Goal: Download file/media

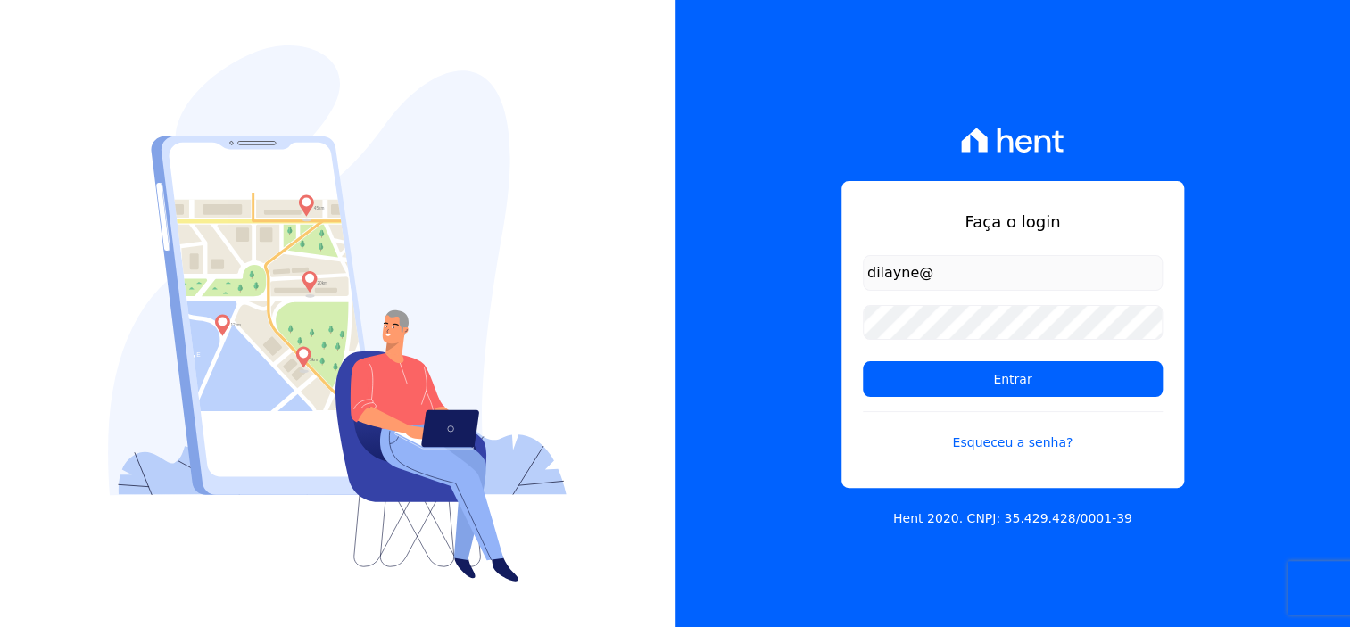
type input "dilayne@fronteimoveis.com.br"
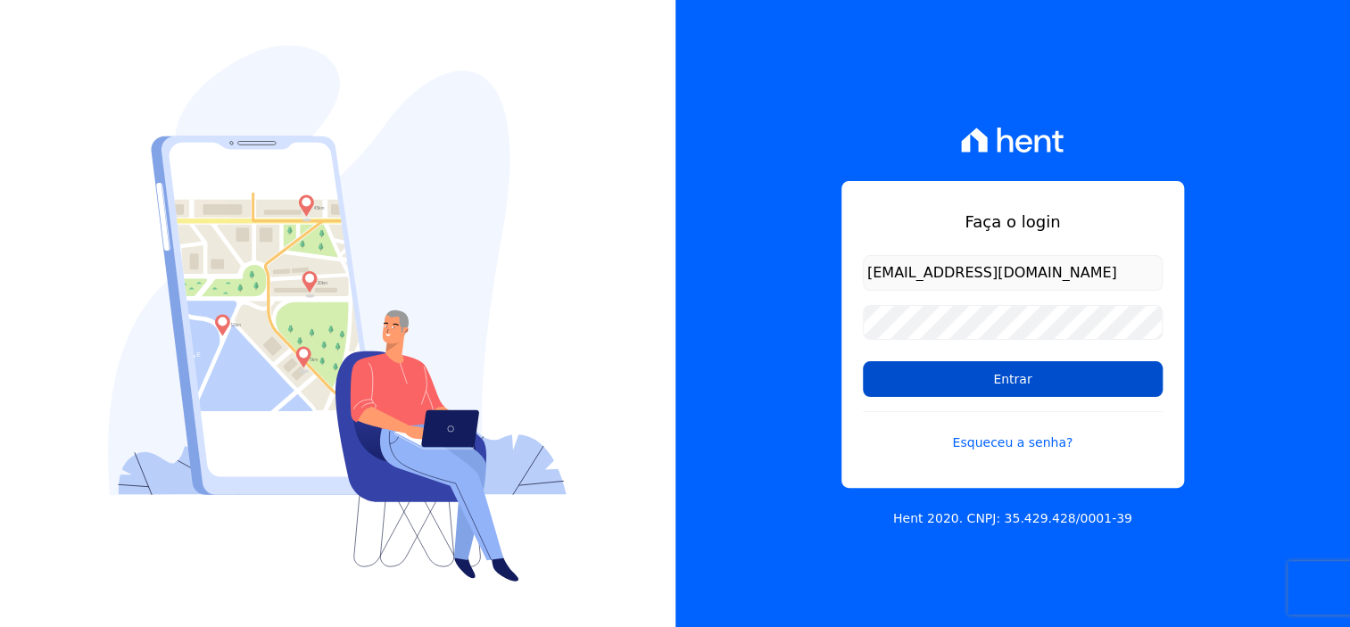
click at [1071, 378] on input "Entrar" at bounding box center [1013, 379] width 300 height 36
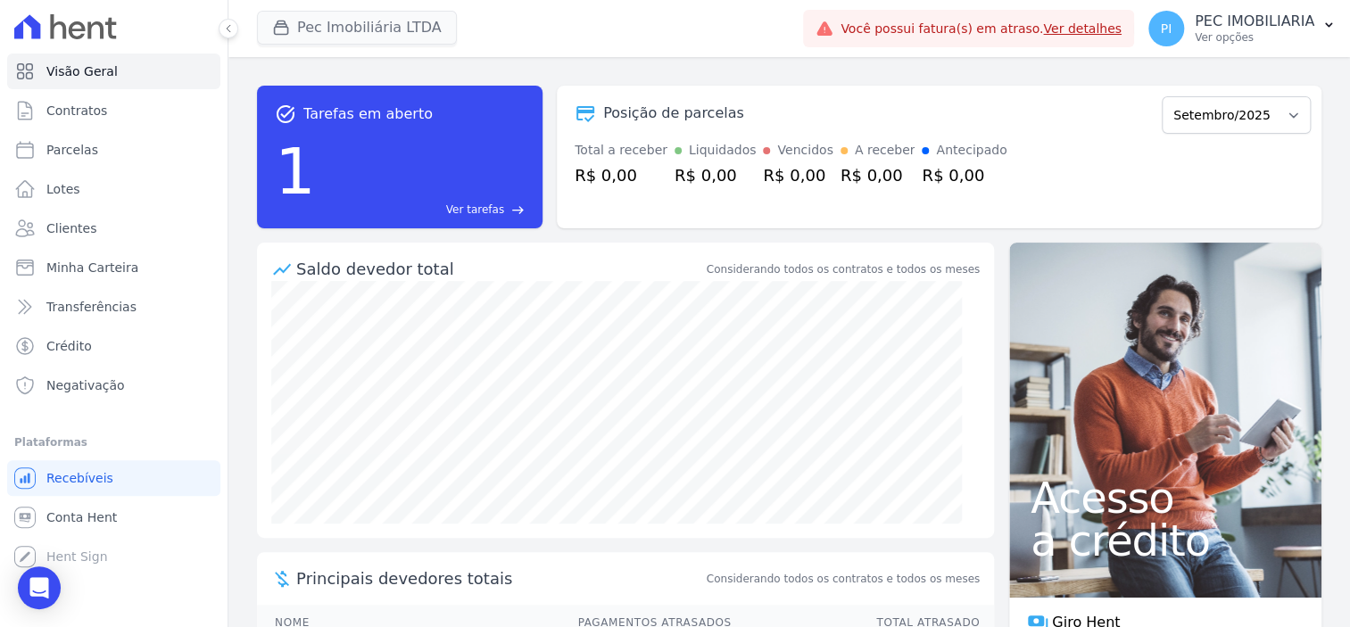
click at [223, 21] on button at bounding box center [229, 29] width 20 height 20
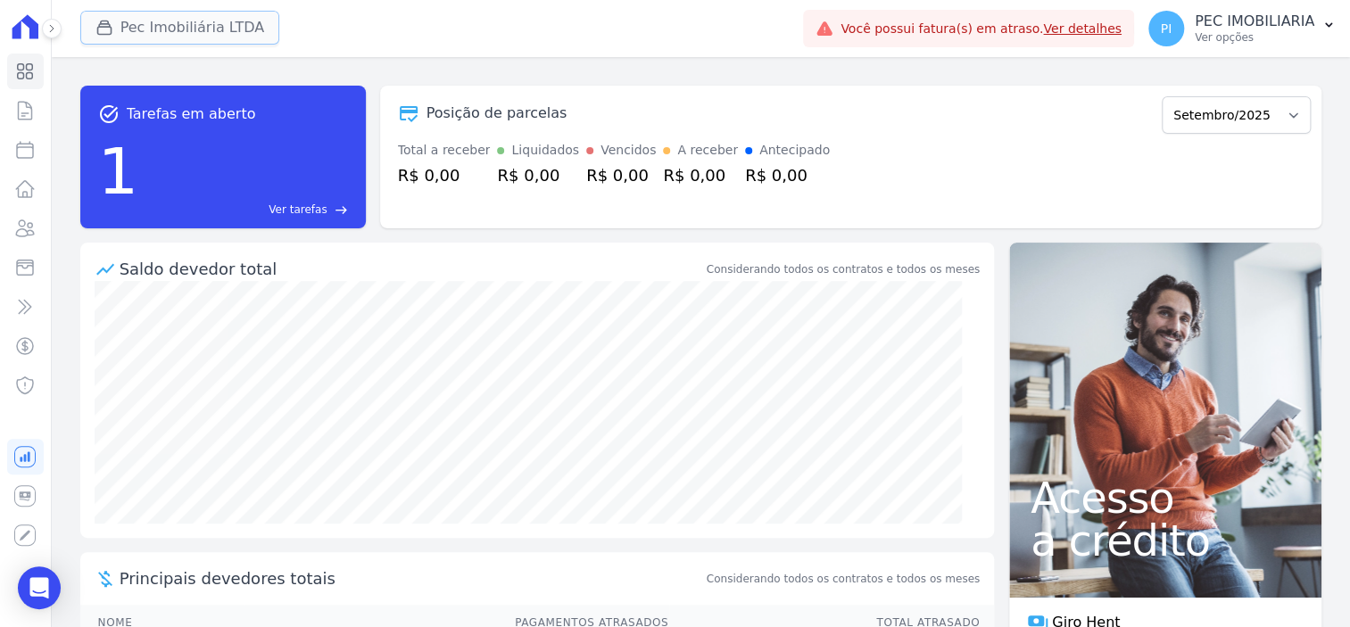
click at [214, 24] on button "Pec Imobiliária LTDA" at bounding box center [180, 28] width 200 height 34
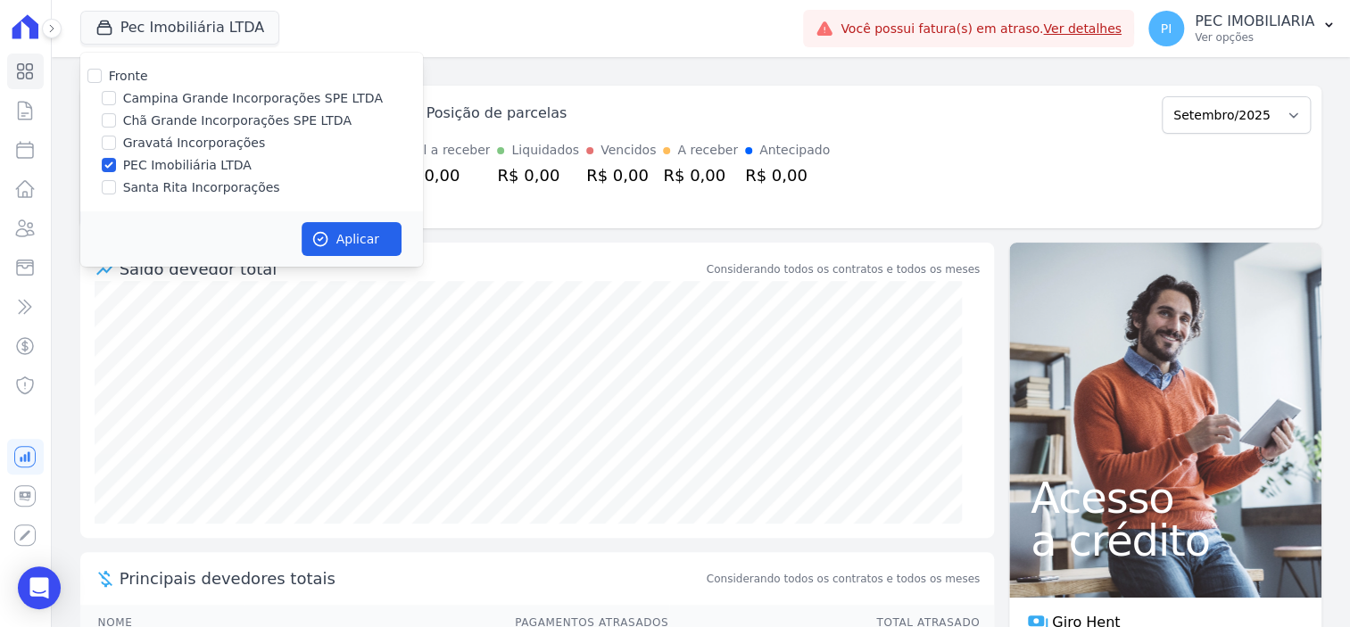
click at [115, 167] on div "PEC Imobiliária LTDA" at bounding box center [251, 165] width 343 height 19
click at [108, 162] on input "PEC Imobiliária LTDA" at bounding box center [109, 165] width 14 height 14
checkbox input "false"
drag, startPoint x: 111, startPoint y: 98, endPoint x: 122, endPoint y: 132, distance: 35.8
click at [110, 97] on input "Campina Grande Incorporações SPE LTDA" at bounding box center [109, 98] width 14 height 14
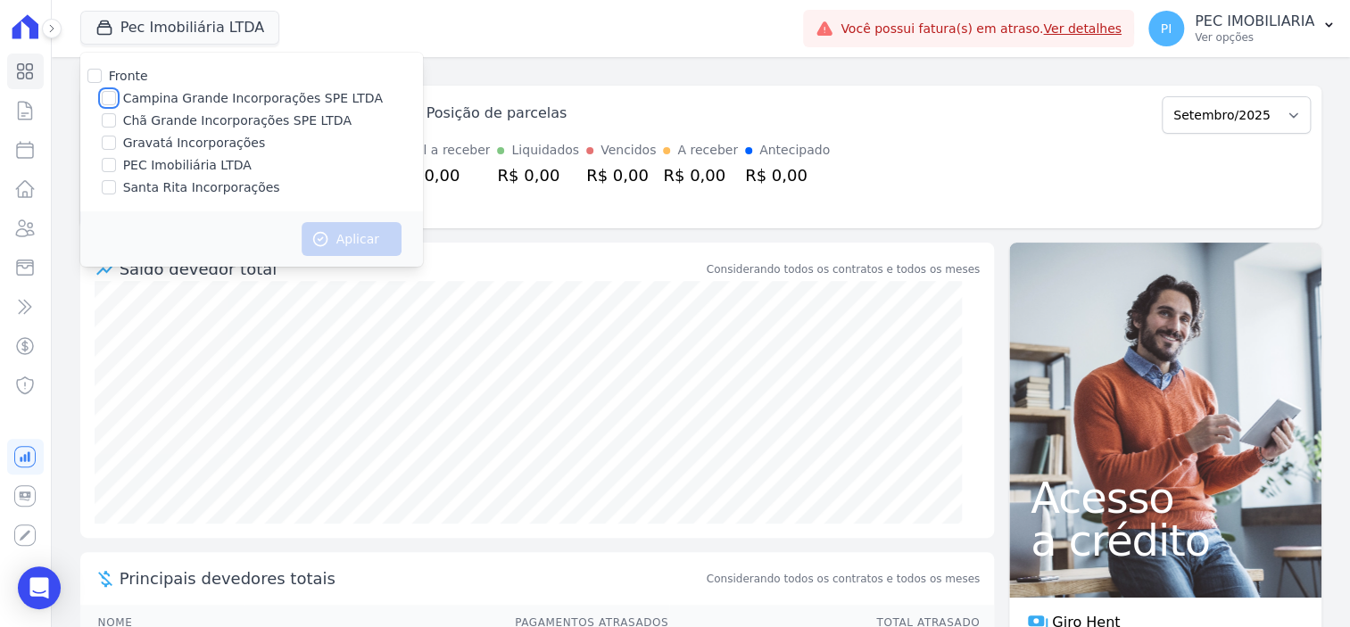
checkbox input "true"
click at [311, 234] on icon "button" at bounding box center [320, 239] width 18 height 18
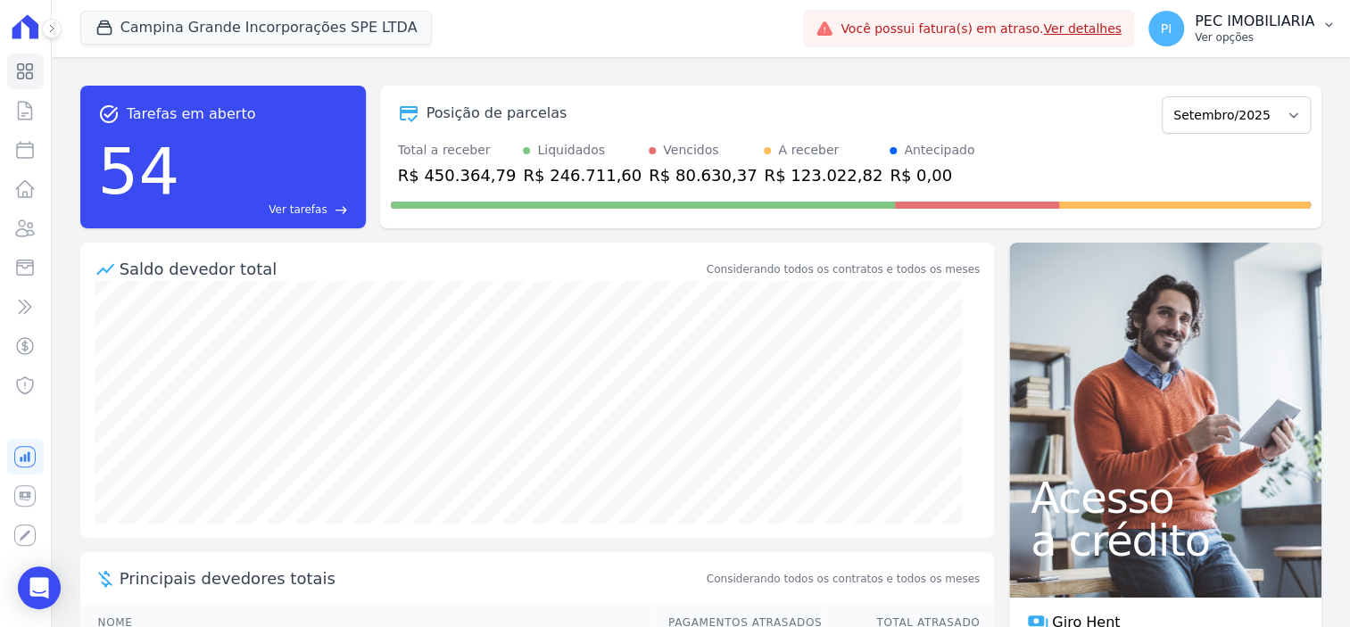
click at [1242, 36] on p "Ver opções" at bounding box center [1255, 37] width 120 height 14
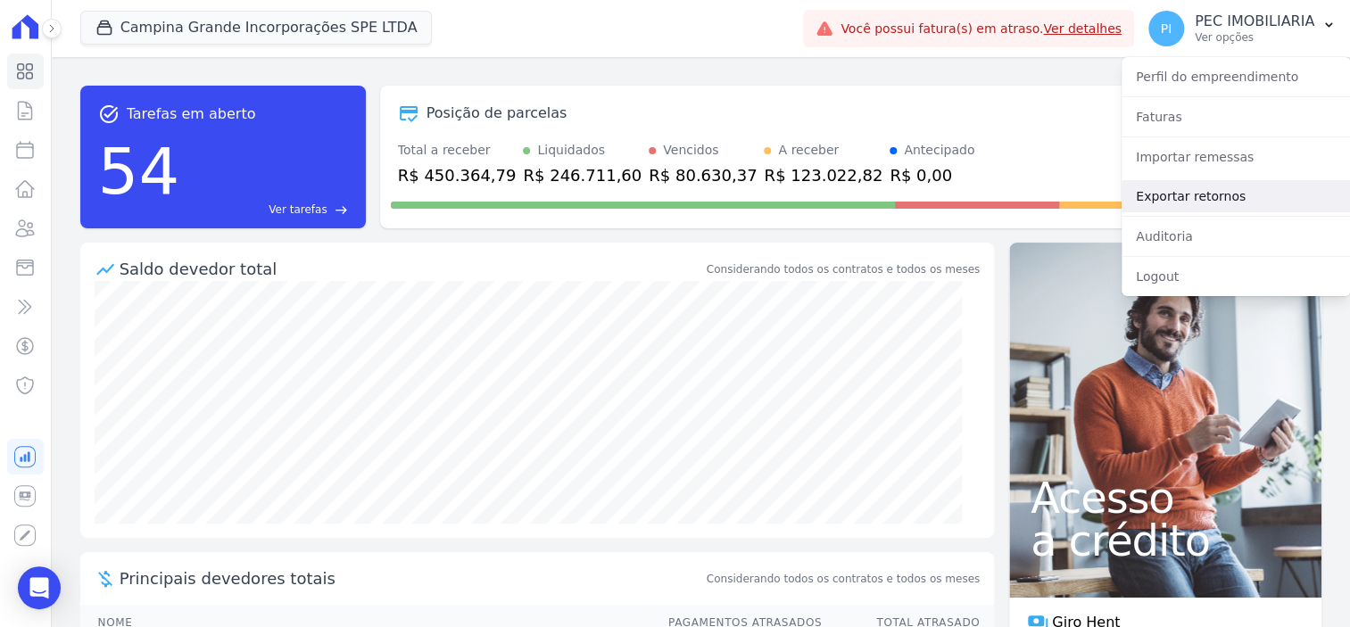
click at [1215, 201] on link "Exportar retornos" at bounding box center [1236, 196] width 228 height 32
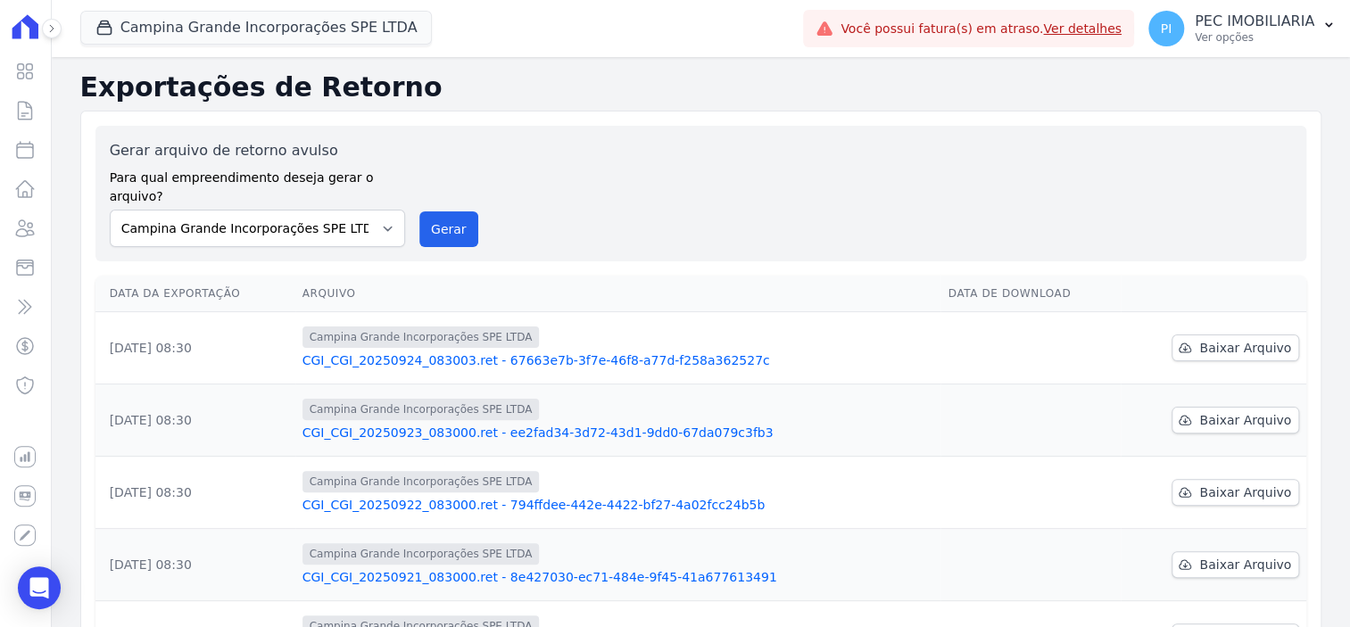
scroll to position [334, 0]
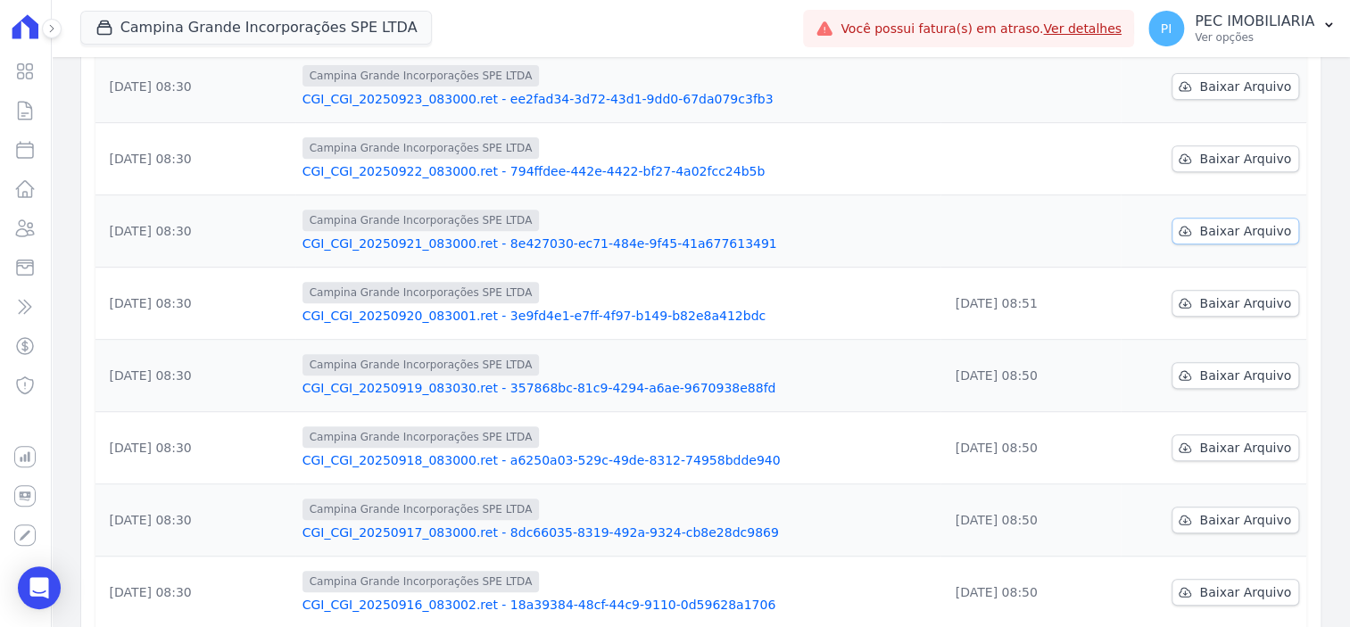
click at [1209, 222] on span "Baixar Arquivo" at bounding box center [1245, 231] width 92 height 18
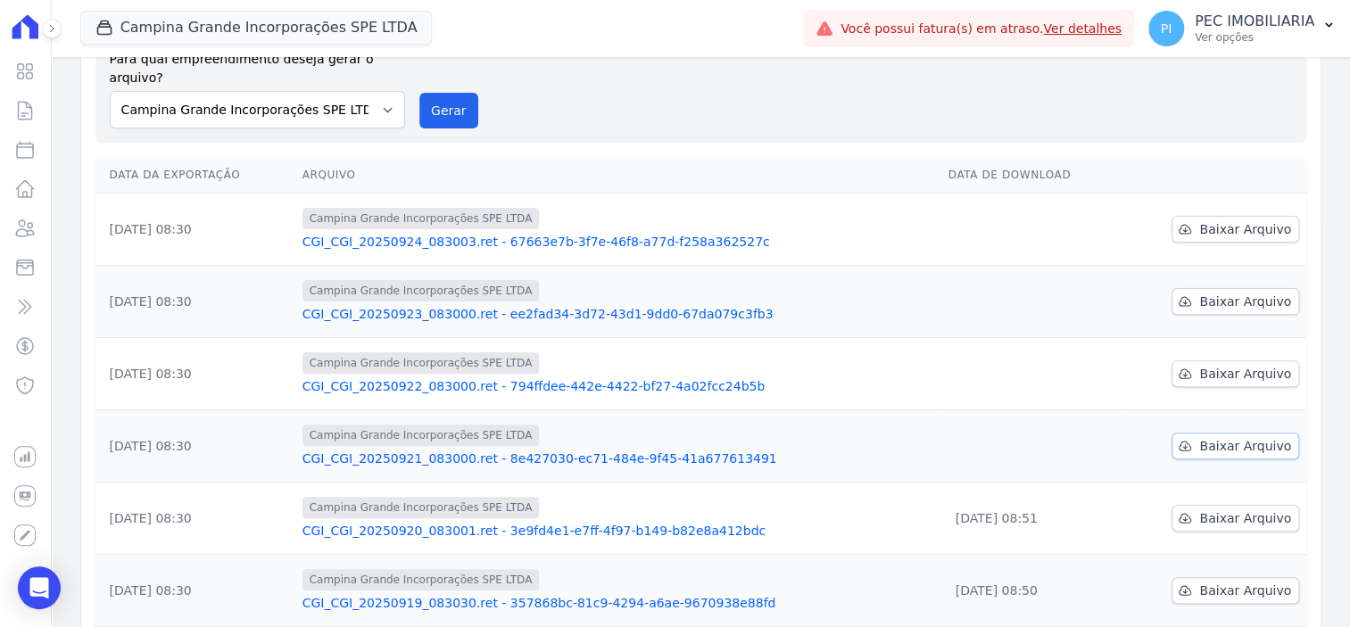
scroll to position [112, 0]
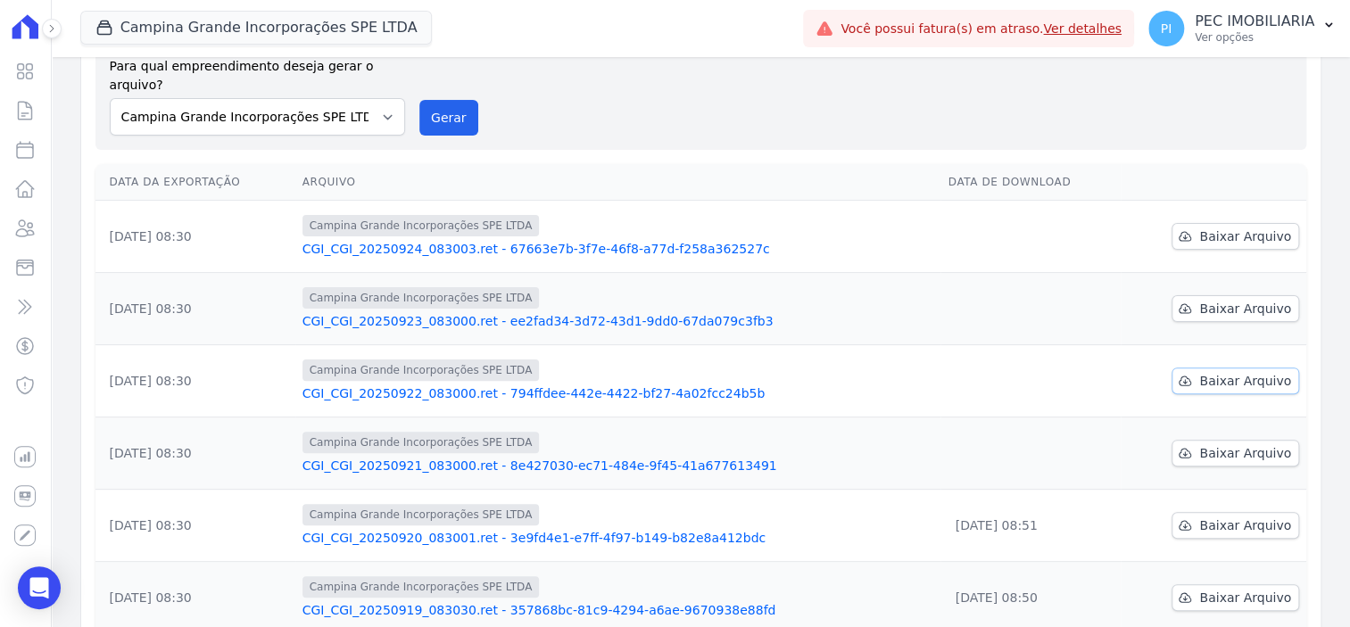
click at [1221, 372] on span "Baixar Arquivo" at bounding box center [1245, 381] width 92 height 18
click at [1224, 300] on span "Baixar Arquivo" at bounding box center [1245, 309] width 92 height 18
click at [1215, 228] on span "Baixar Arquivo" at bounding box center [1245, 237] width 92 height 18
click at [251, 40] on button "Campina Grande Incorporações SPE LTDA" at bounding box center [256, 28] width 352 height 34
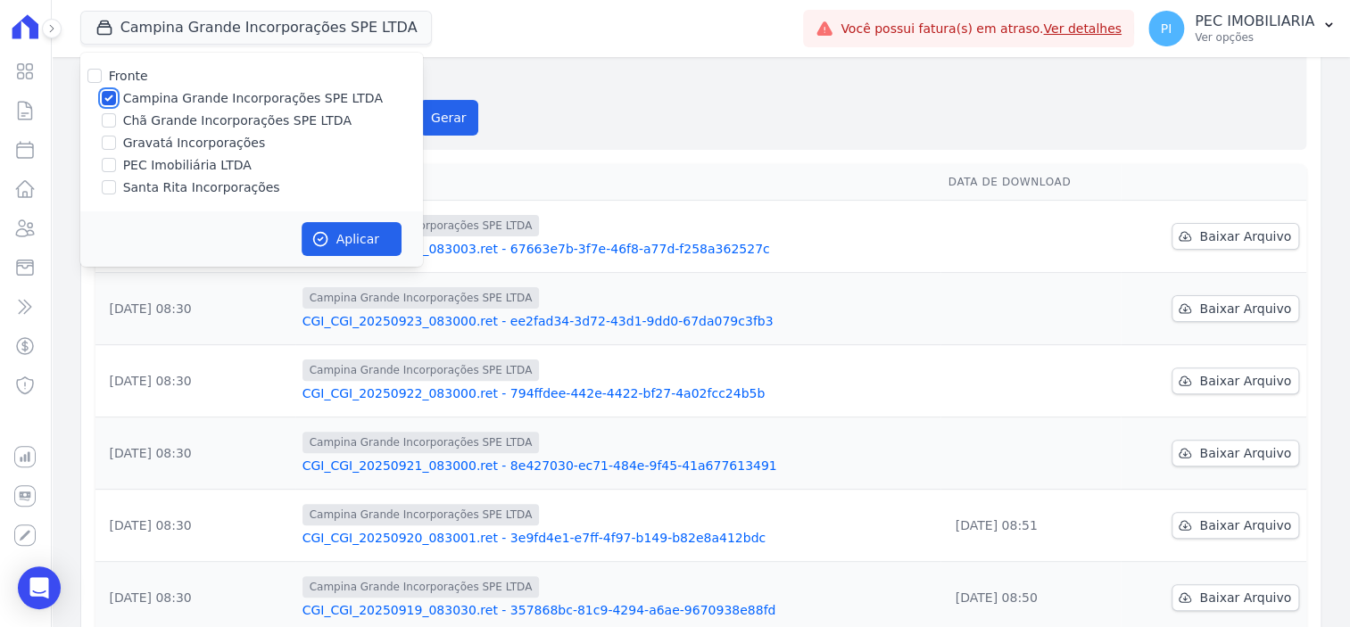
click at [107, 100] on input "Campina Grande Incorporações SPE LTDA" at bounding box center [109, 98] width 14 height 14
checkbox input "false"
click at [109, 121] on input "Chã Grande Incorporações SPE LTDA" at bounding box center [109, 120] width 14 height 14
checkbox input "true"
click at [360, 241] on button "Aplicar" at bounding box center [352, 239] width 100 height 34
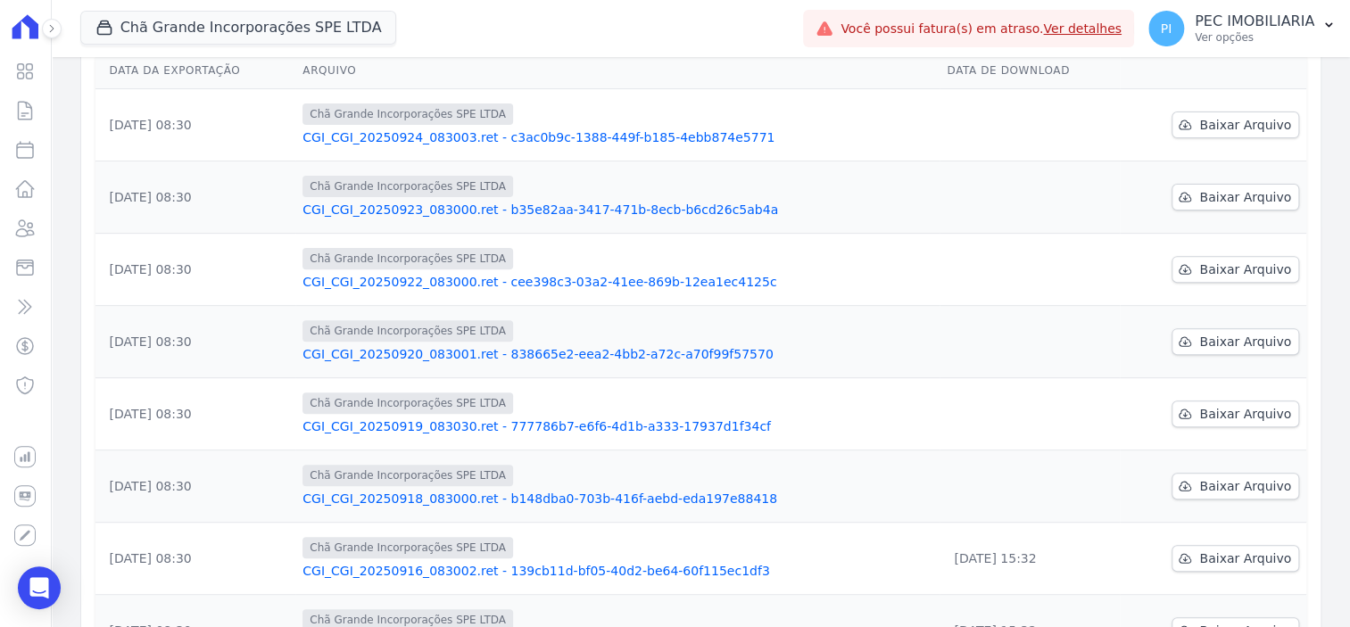
scroll to position [477, 0]
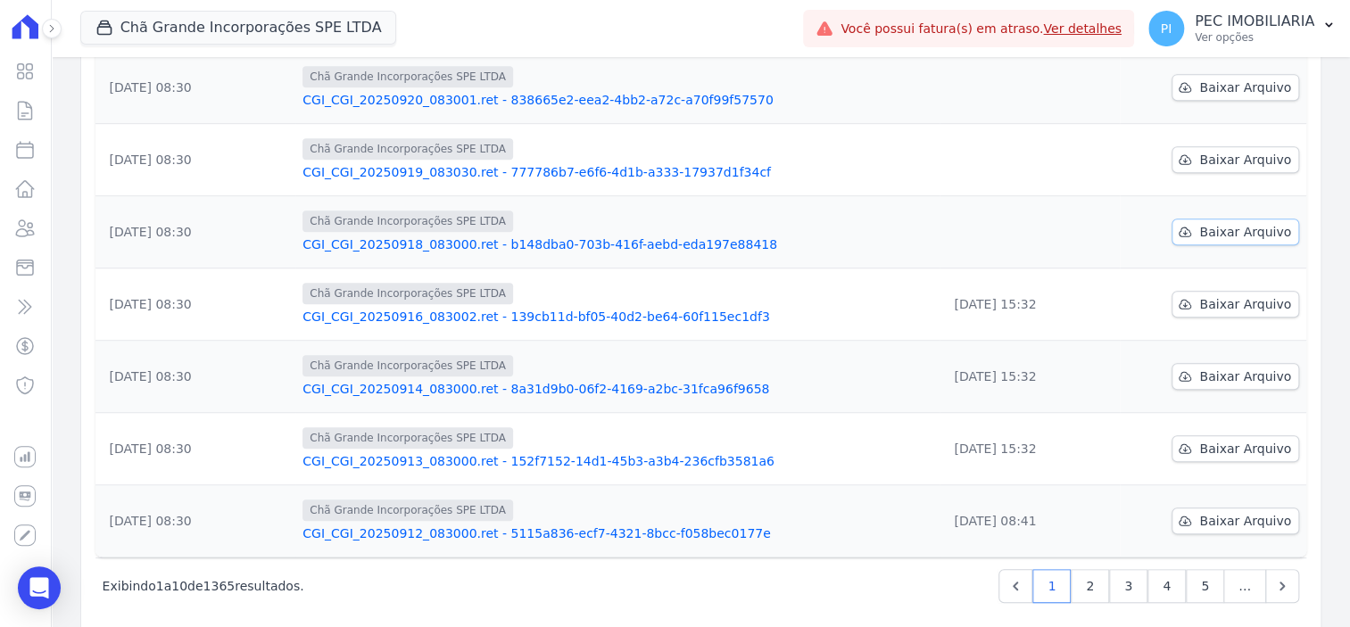
click at [1206, 223] on span "Baixar Arquivo" at bounding box center [1245, 232] width 92 height 18
click at [1214, 223] on span "Baixar Arquivo" at bounding box center [1245, 232] width 92 height 18
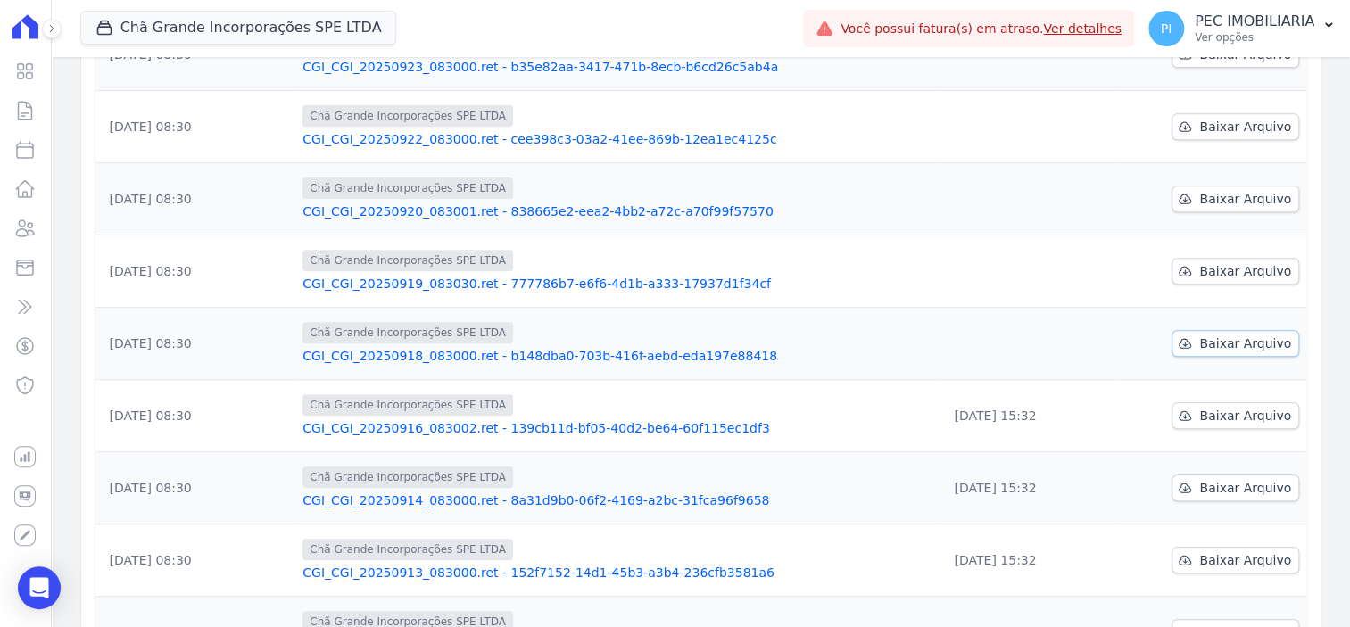
click at [1211, 335] on span "Baixar Arquivo" at bounding box center [1245, 344] width 92 height 18
click at [1218, 262] on span "Baixar Arquivo" at bounding box center [1245, 271] width 92 height 18
click at [1235, 335] on span "Baixar Arquivo" at bounding box center [1245, 344] width 92 height 18
click at [771, 322] on div "Chã Grande Incorporações SPE LTDA" at bounding box center [617, 332] width 630 height 21
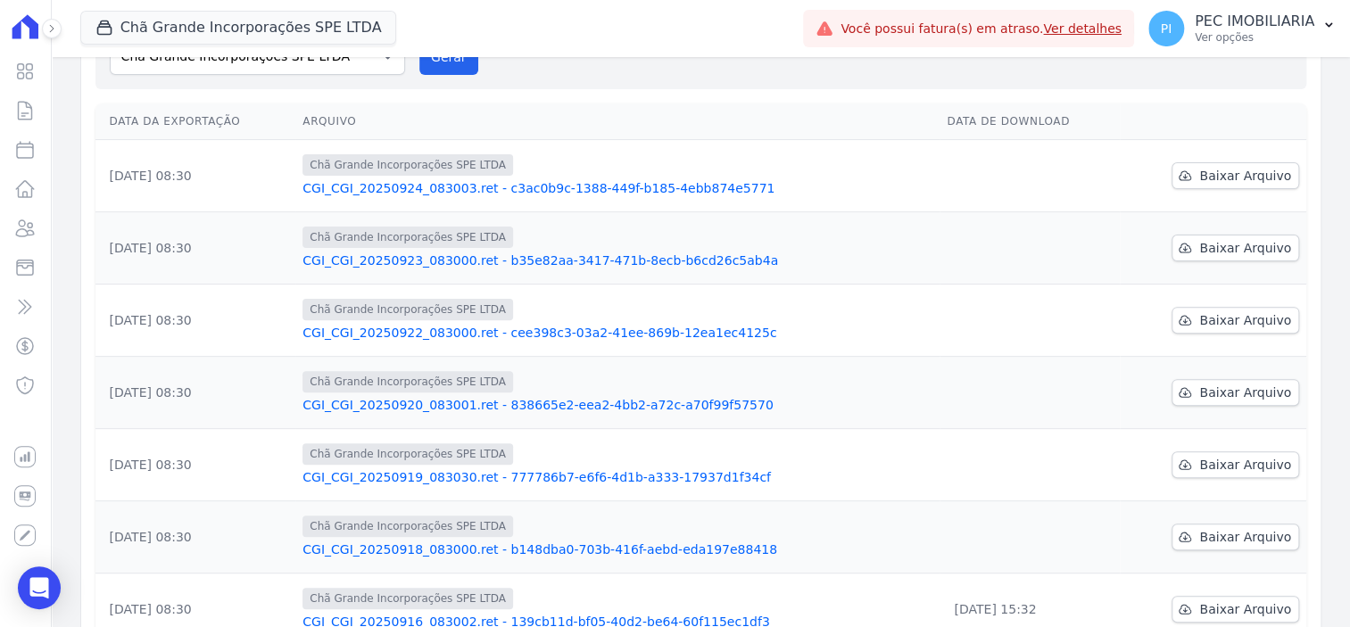
scroll to position [143, 0]
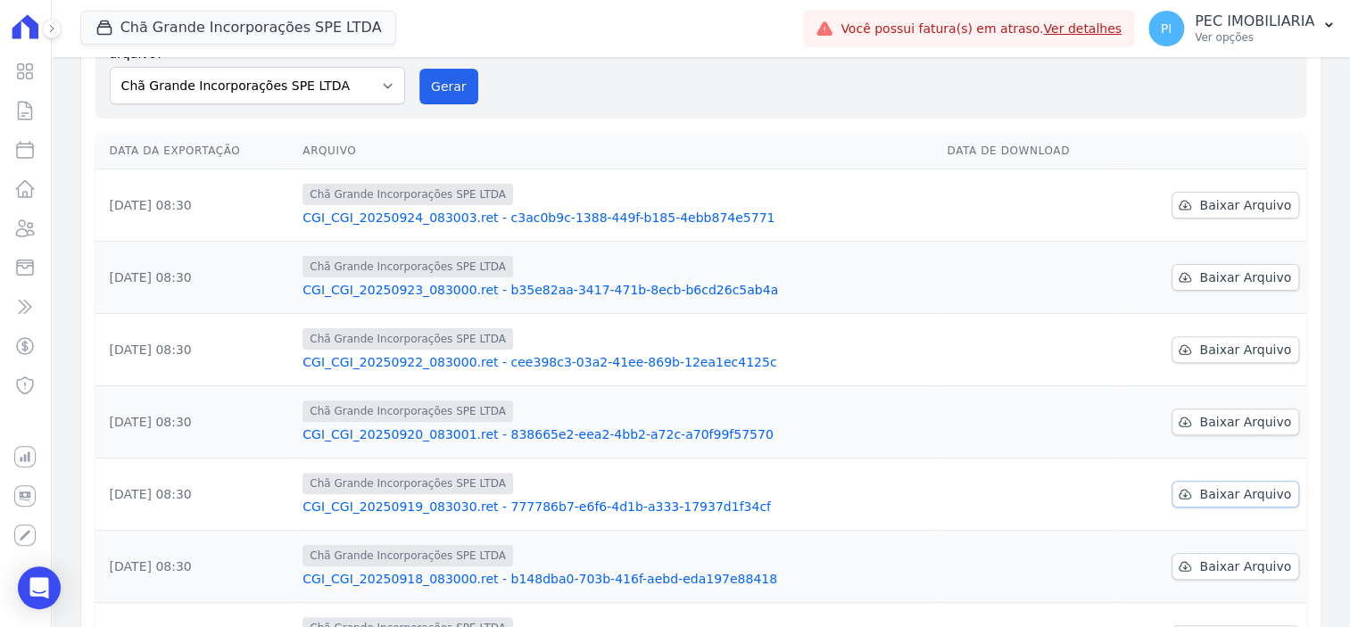
click at [1221, 485] on span "Baixar Arquivo" at bounding box center [1245, 494] width 92 height 18
click at [1214, 413] on span "Baixar Arquivo" at bounding box center [1245, 422] width 92 height 18
click at [1199, 341] on span "Baixar Arquivo" at bounding box center [1245, 350] width 92 height 18
click at [717, 126] on div "Data da Exportação [GEOGRAPHIC_DATA] Data de Download [DATE] 08:30 Chã Grande I…" at bounding box center [701, 513] width 1268 height 774
click at [1214, 269] on span "Baixar Arquivo" at bounding box center [1245, 278] width 92 height 18
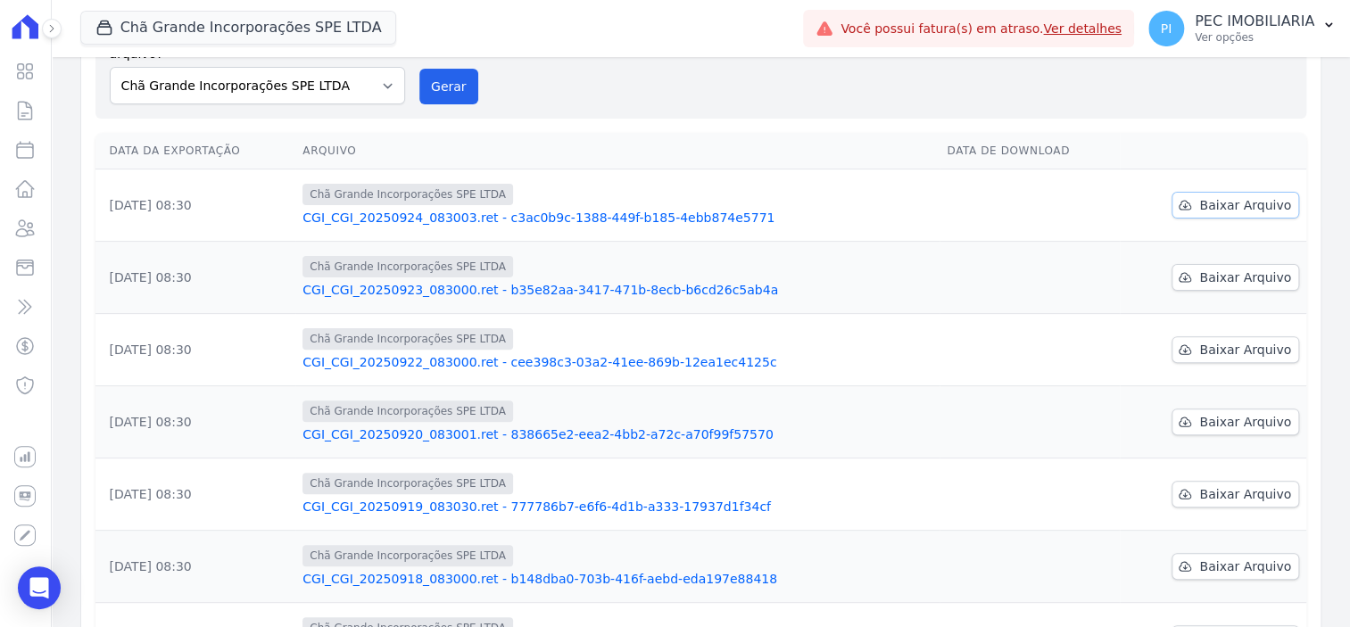
click at [1226, 196] on span "Baixar Arquivo" at bounding box center [1245, 205] width 92 height 18
click at [261, 26] on button "Chã Grande Incorporações SPE LTDA" at bounding box center [238, 28] width 317 height 34
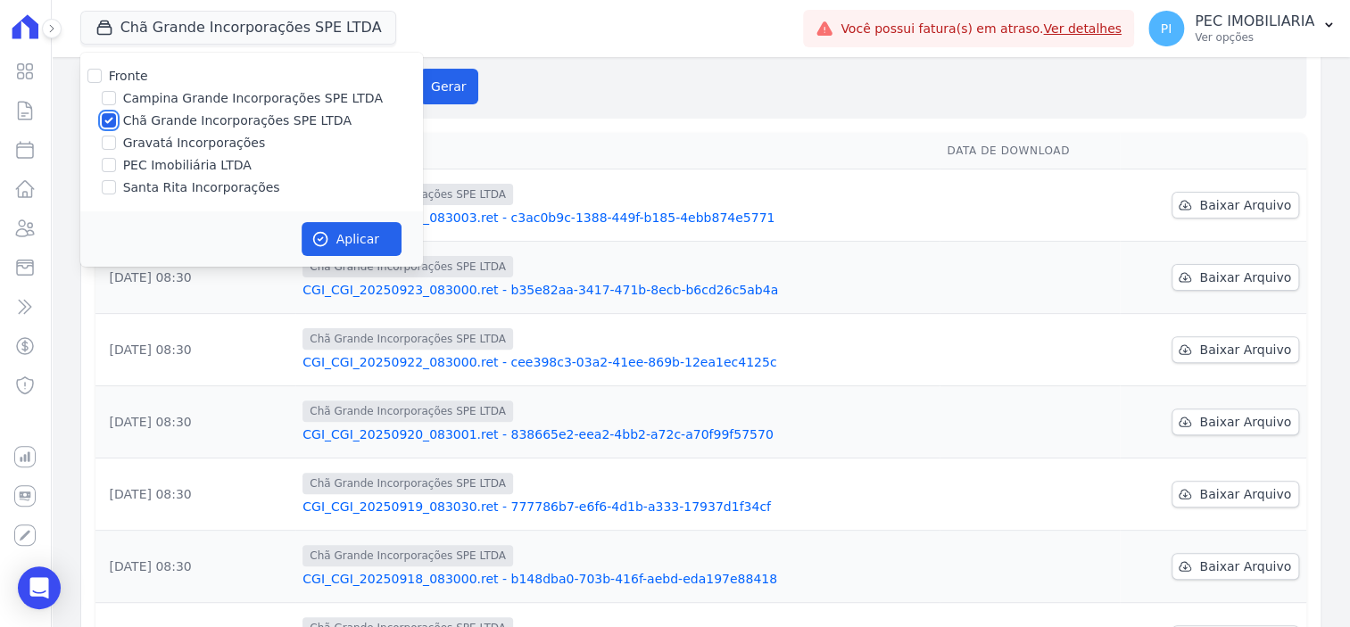
click at [112, 121] on input "Chã Grande Incorporações SPE LTDA" at bounding box center [109, 120] width 14 height 14
checkbox input "false"
click at [109, 137] on input "Gravatá Incorporações" at bounding box center [109, 143] width 14 height 14
checkbox input "true"
click at [350, 236] on button "Aplicar" at bounding box center [352, 239] width 100 height 34
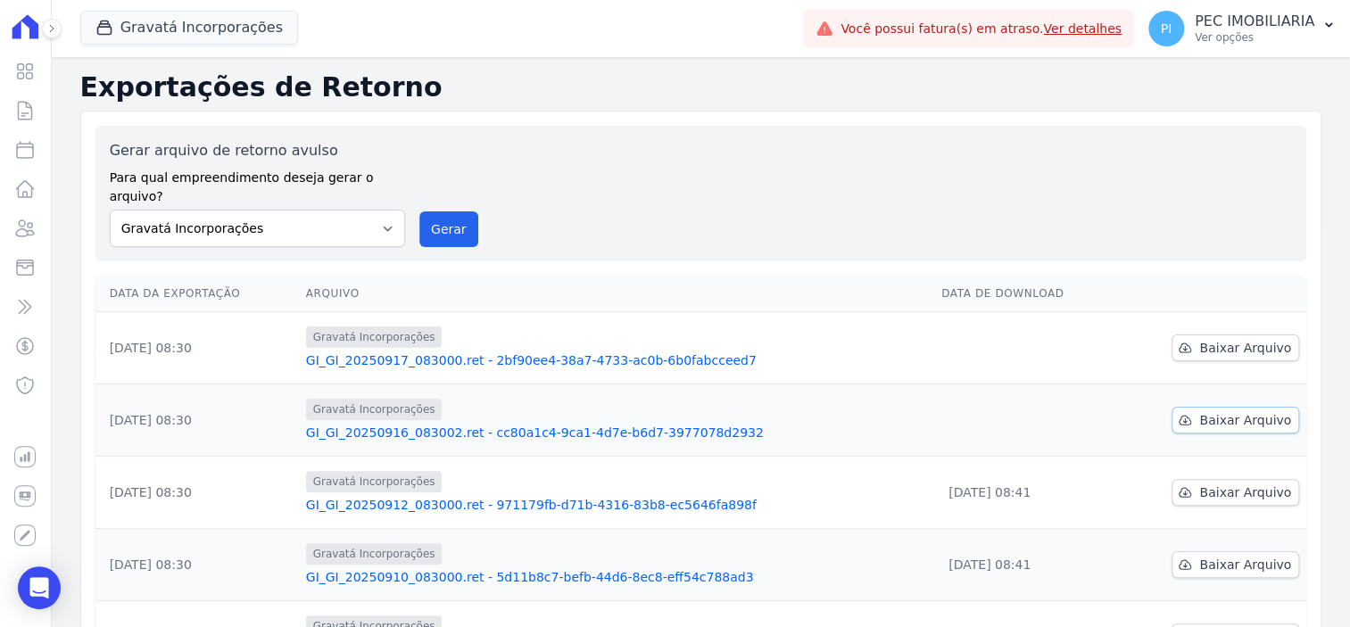
click at [1244, 411] on span "Baixar Arquivo" at bounding box center [1245, 420] width 92 height 18
drag, startPoint x: 677, startPoint y: 154, endPoint x: 684, endPoint y: 197, distance: 43.3
click at [677, 154] on div "Gerar arquivo de retorno avulso Para qual empreendimento deseja gerar o arquivo…" at bounding box center [701, 193] width 1182 height 107
click at [1201, 339] on span "Baixar Arquivo" at bounding box center [1245, 348] width 92 height 18
click at [149, 40] on button "Gravatá Incorporações" at bounding box center [189, 28] width 218 height 34
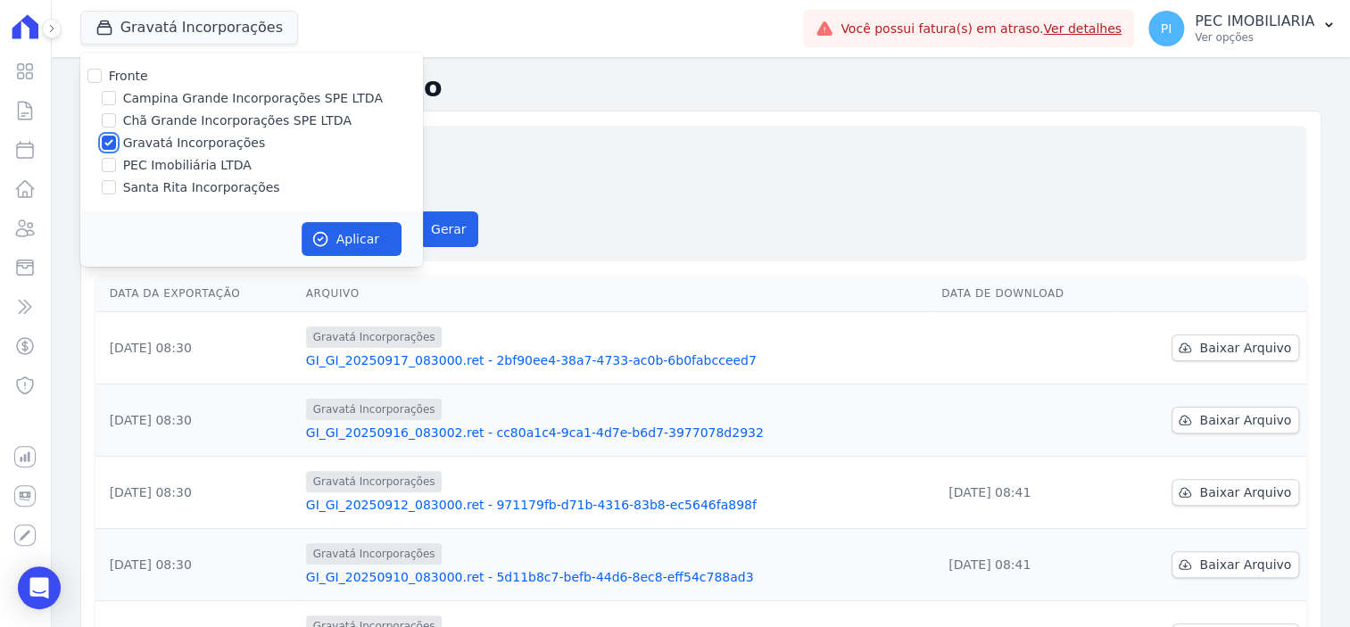
click at [104, 138] on input "Gravatá Incorporações" at bounding box center [109, 143] width 14 height 14
checkbox input "false"
click at [111, 181] on input "Santa Rita Incorporações" at bounding box center [109, 187] width 14 height 14
checkbox input "true"
click at [332, 244] on button "Aplicar" at bounding box center [352, 239] width 100 height 34
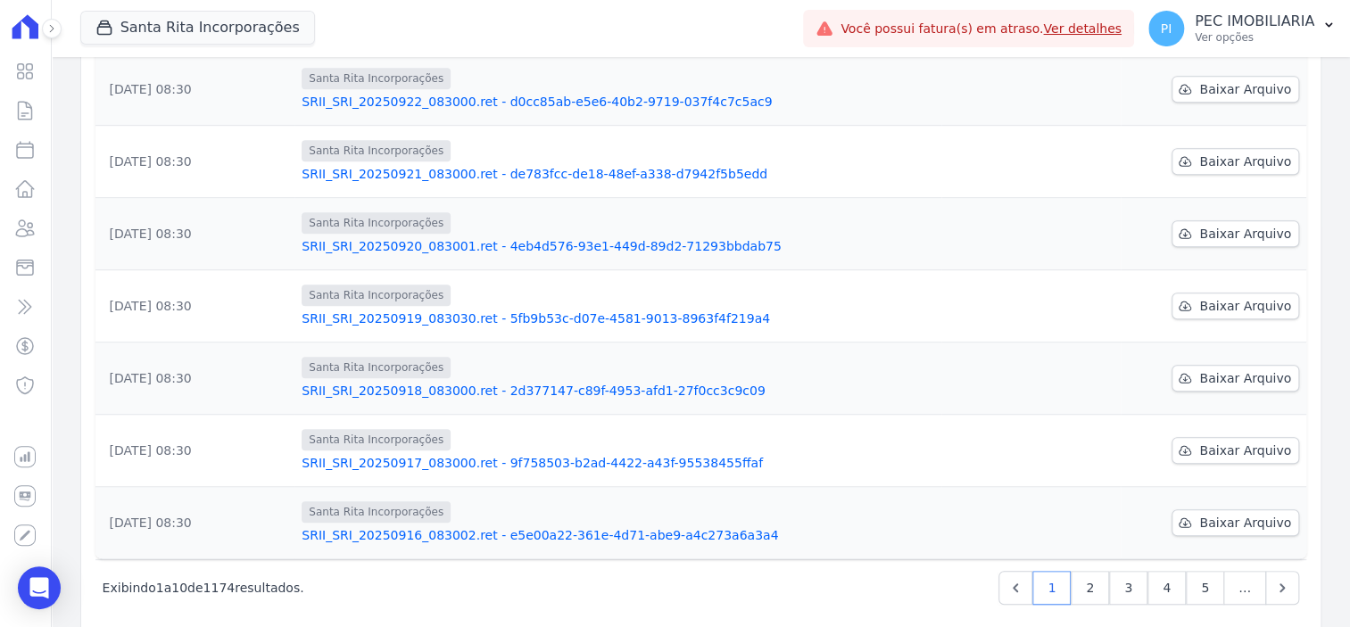
scroll to position [477, 0]
click at [1087, 569] on link "2" at bounding box center [1090, 586] width 38 height 34
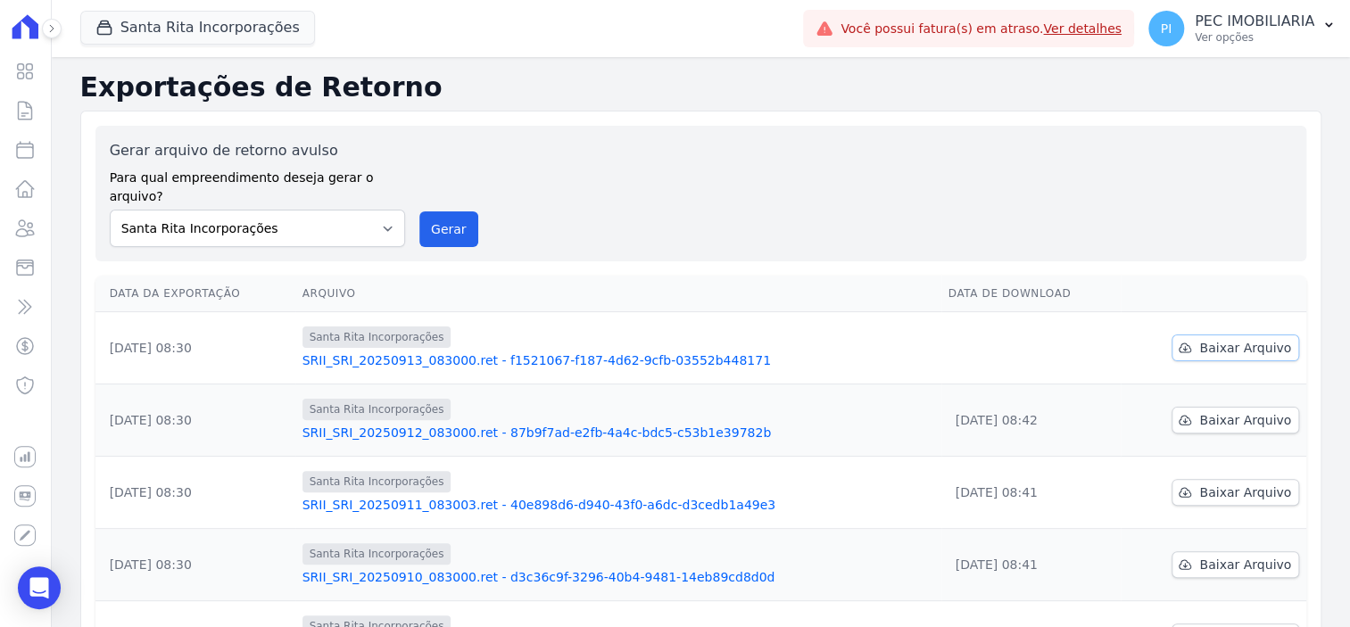
click at [1239, 339] on span "Baixar Arquivo" at bounding box center [1245, 348] width 92 height 18
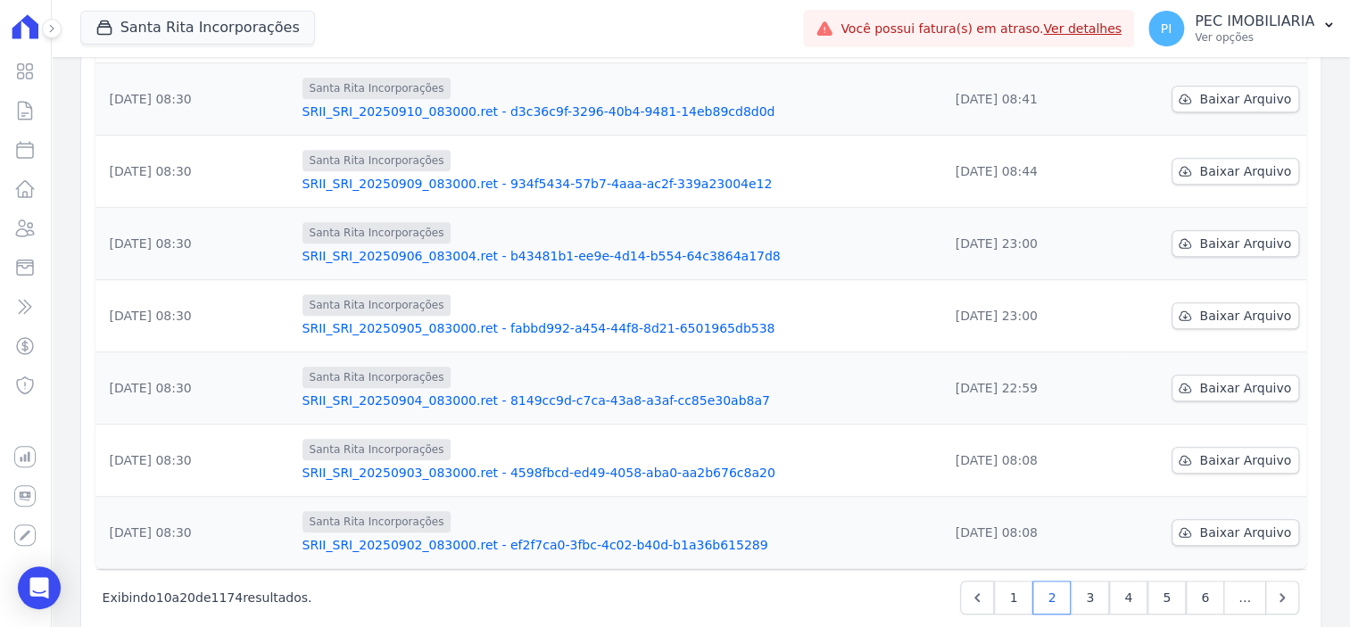
scroll to position [477, 0]
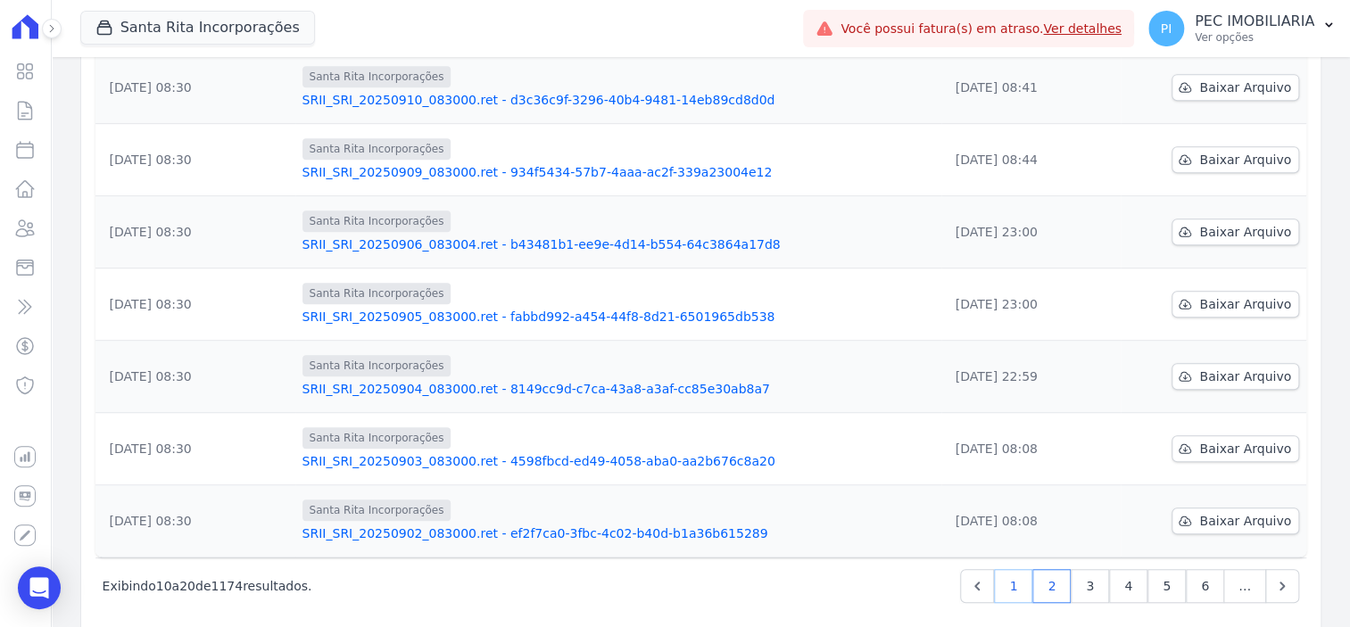
click at [1010, 571] on link "1" at bounding box center [1013, 586] width 38 height 34
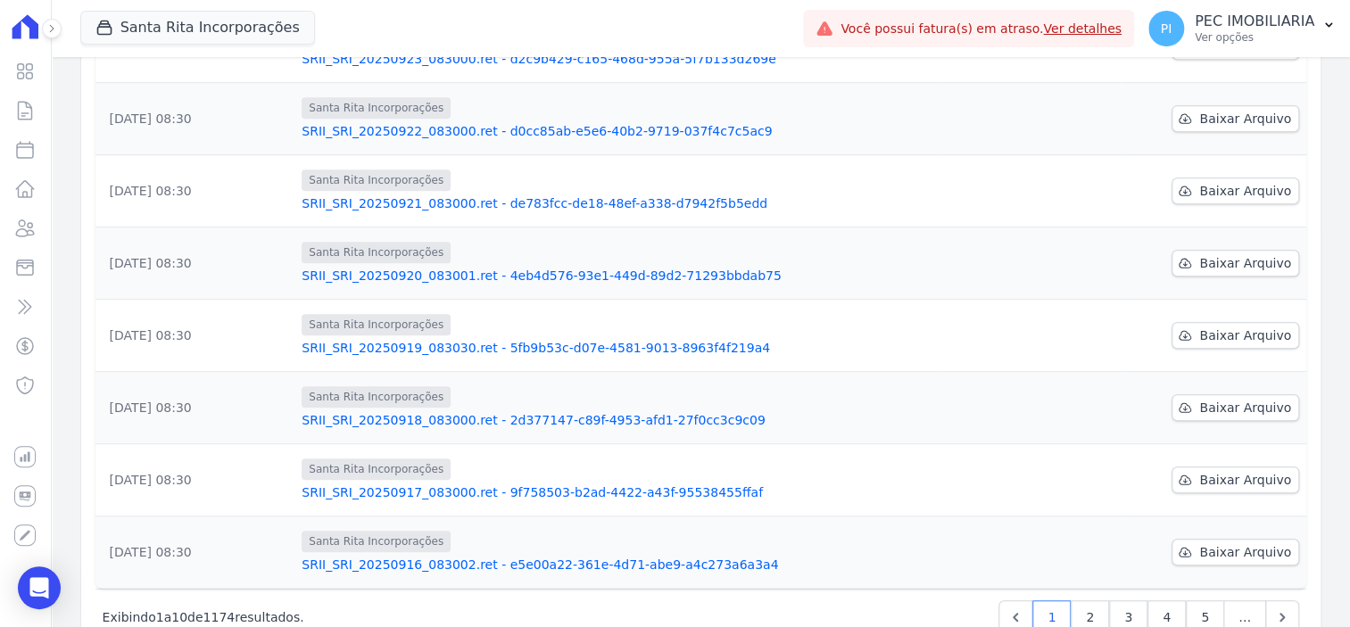
scroll to position [477, 0]
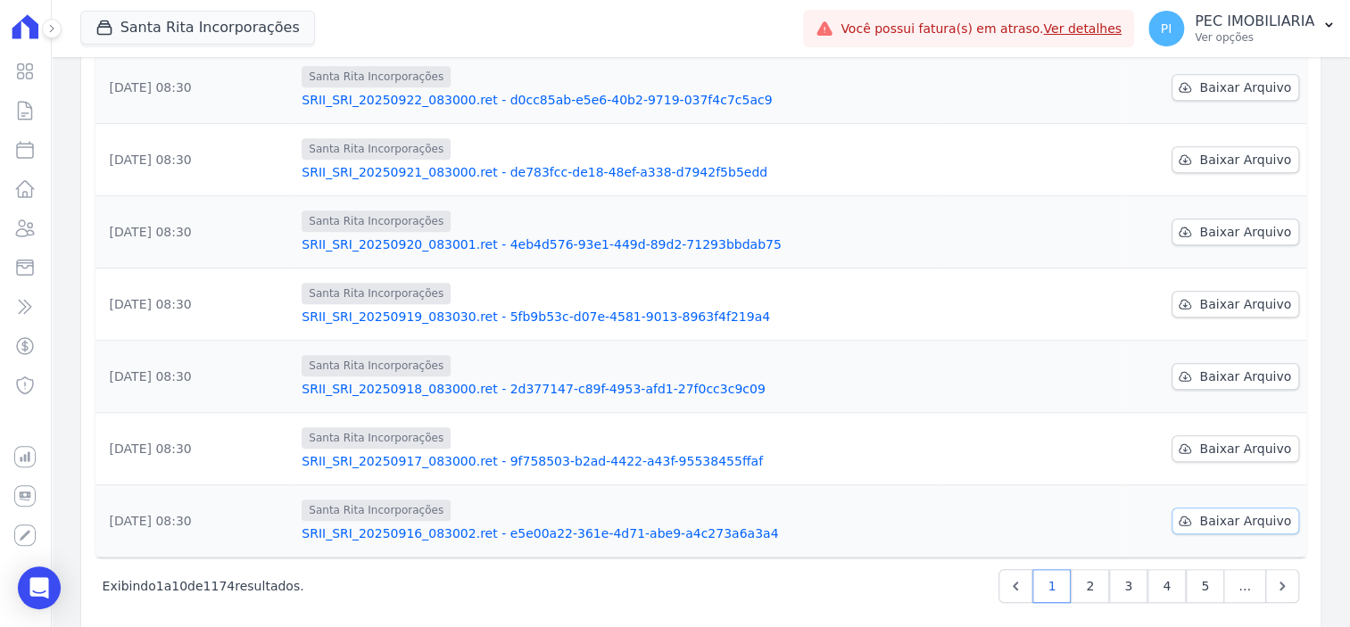
click at [1249, 512] on span "Baixar Arquivo" at bounding box center [1245, 521] width 92 height 18
click at [1255, 440] on span "Baixar Arquivo" at bounding box center [1245, 449] width 92 height 18
click at [1219, 368] on span "Baixar Arquivo" at bounding box center [1245, 377] width 92 height 18
click at [770, 52] on div "Santa Rita Incorporações Fronte Campina Grande Incorporações SPE LTDA Chã Grand…" at bounding box center [438, 28] width 717 height 59
click at [1235, 295] on span "Baixar Arquivo" at bounding box center [1245, 304] width 92 height 18
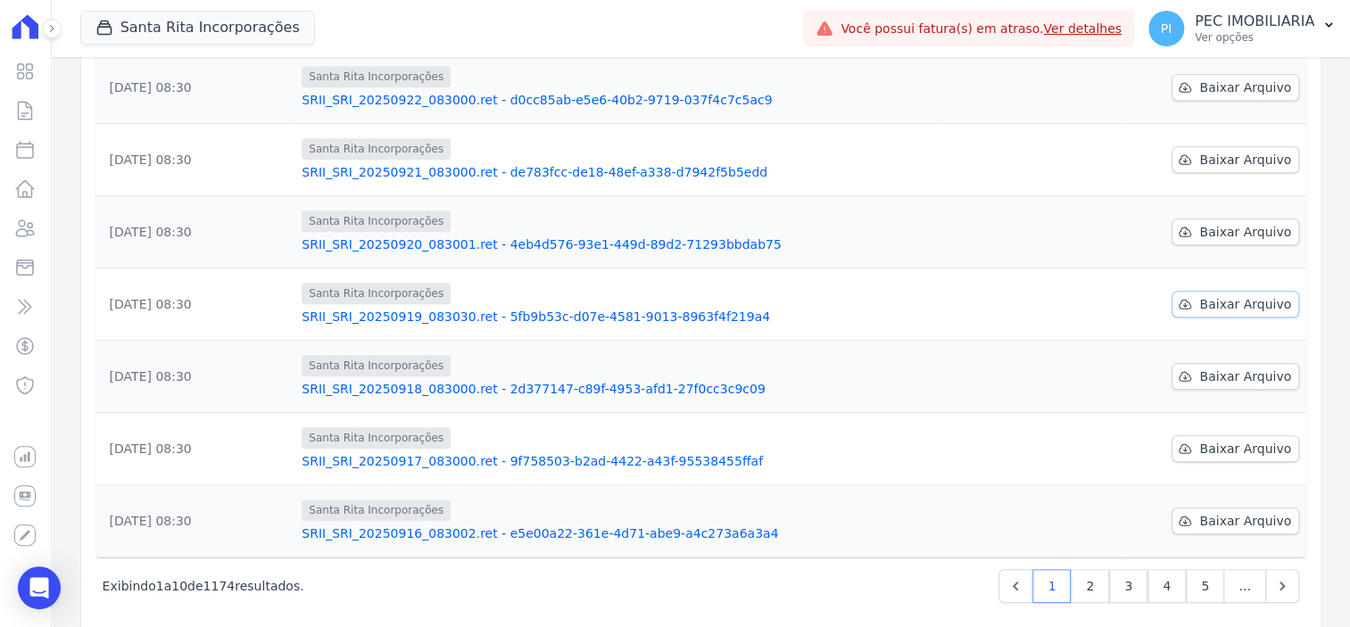
scroll to position [366, 0]
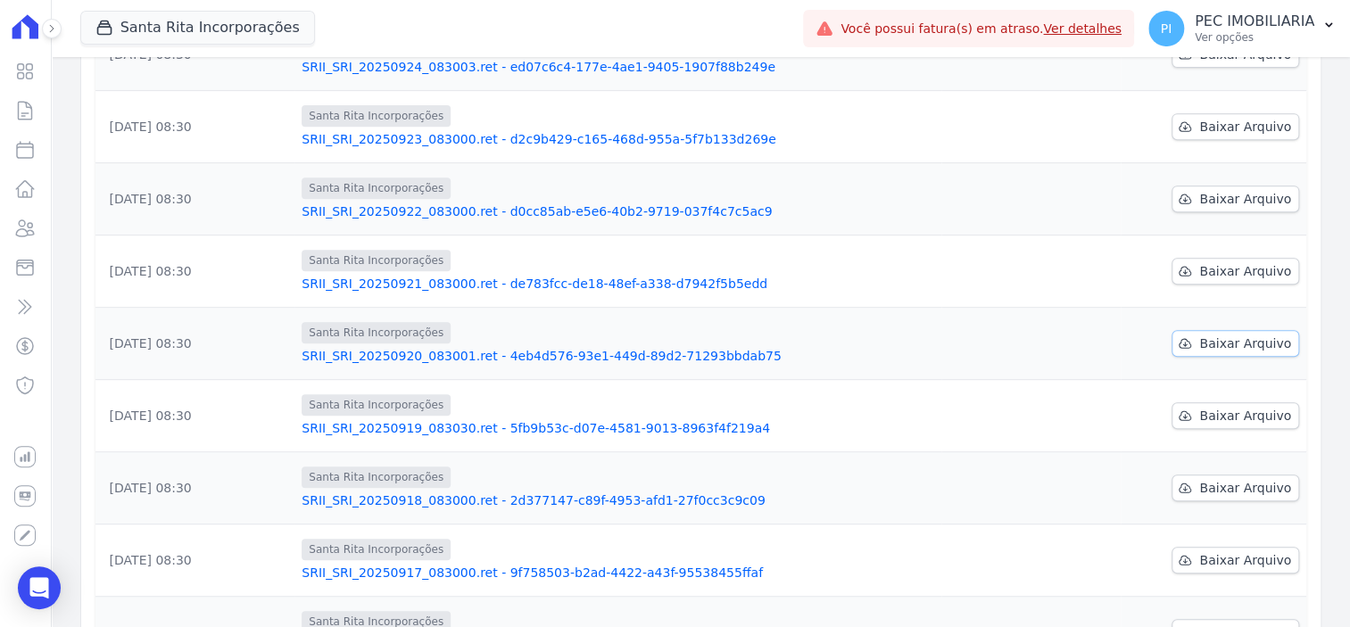
click at [1226, 335] on span "Baixar Arquivo" at bounding box center [1245, 344] width 92 height 18
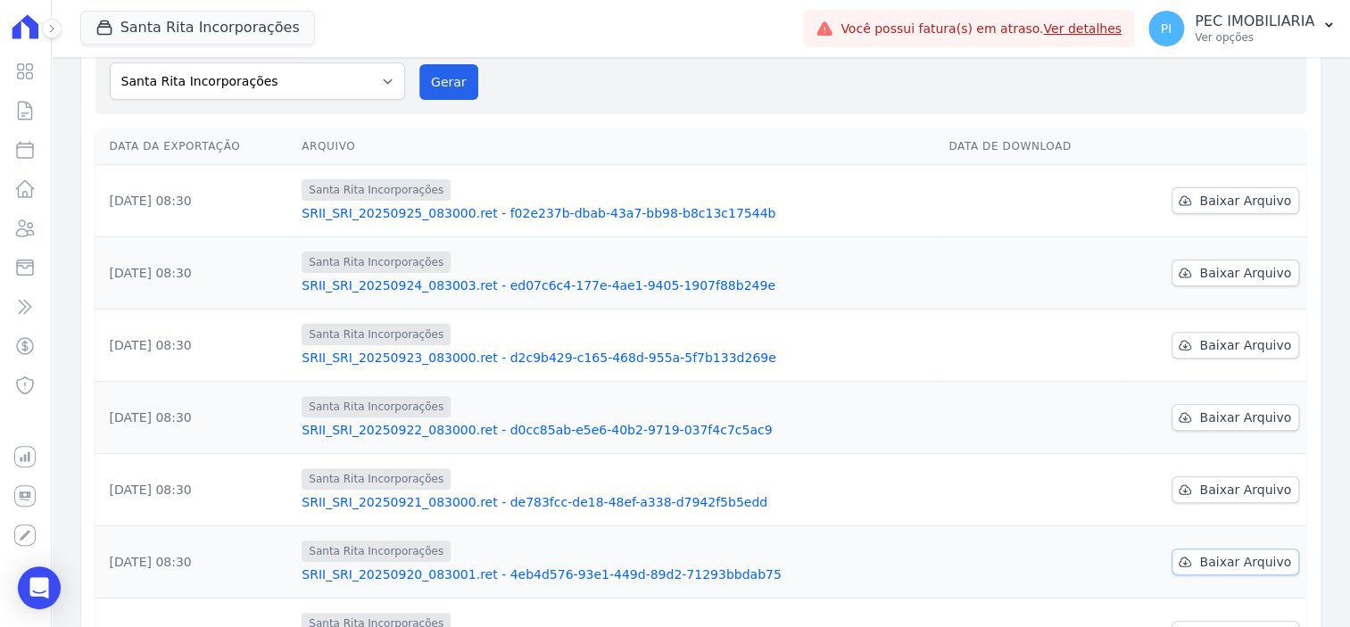
scroll to position [143, 0]
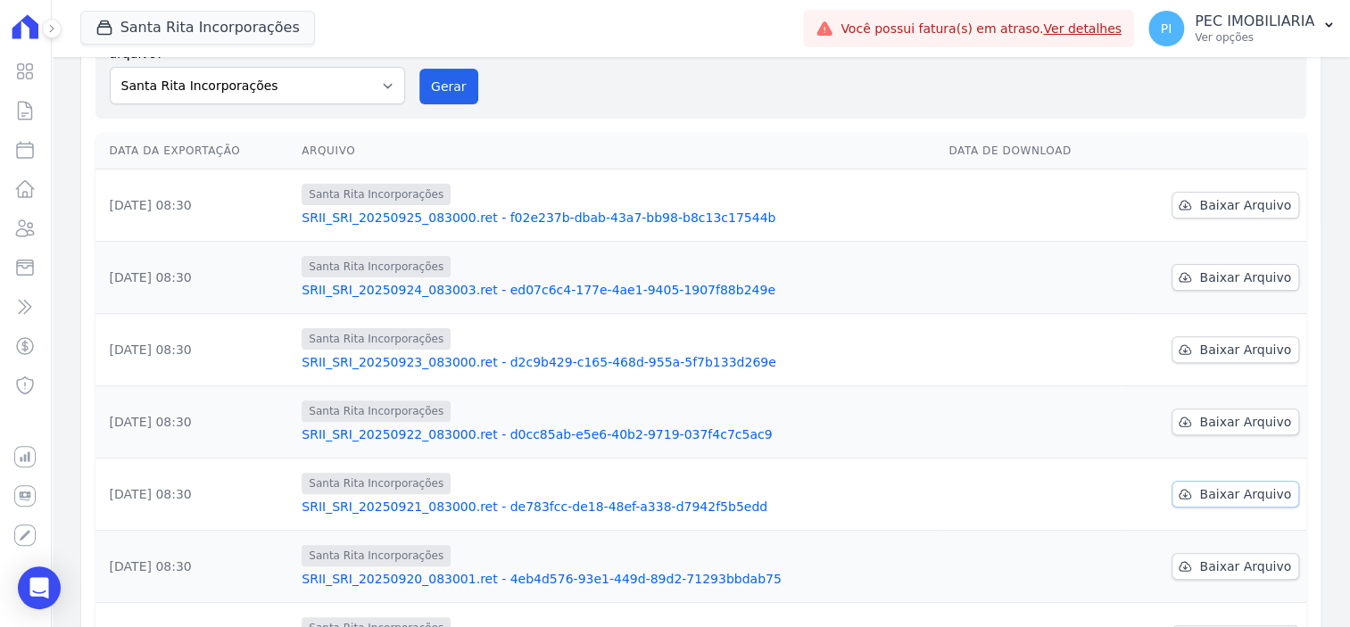
click at [1208, 485] on span "Baixar Arquivo" at bounding box center [1245, 494] width 92 height 18
click at [1311, 357] on div "Data da Exportação [GEOGRAPHIC_DATA] Data de Download [DATE] 08:30 Santa Rita I…" at bounding box center [701, 513] width 1268 height 774
click at [1230, 413] on span "Baixar Arquivo" at bounding box center [1245, 422] width 92 height 18
click at [1206, 341] on span "Baixar Arquivo" at bounding box center [1245, 350] width 92 height 18
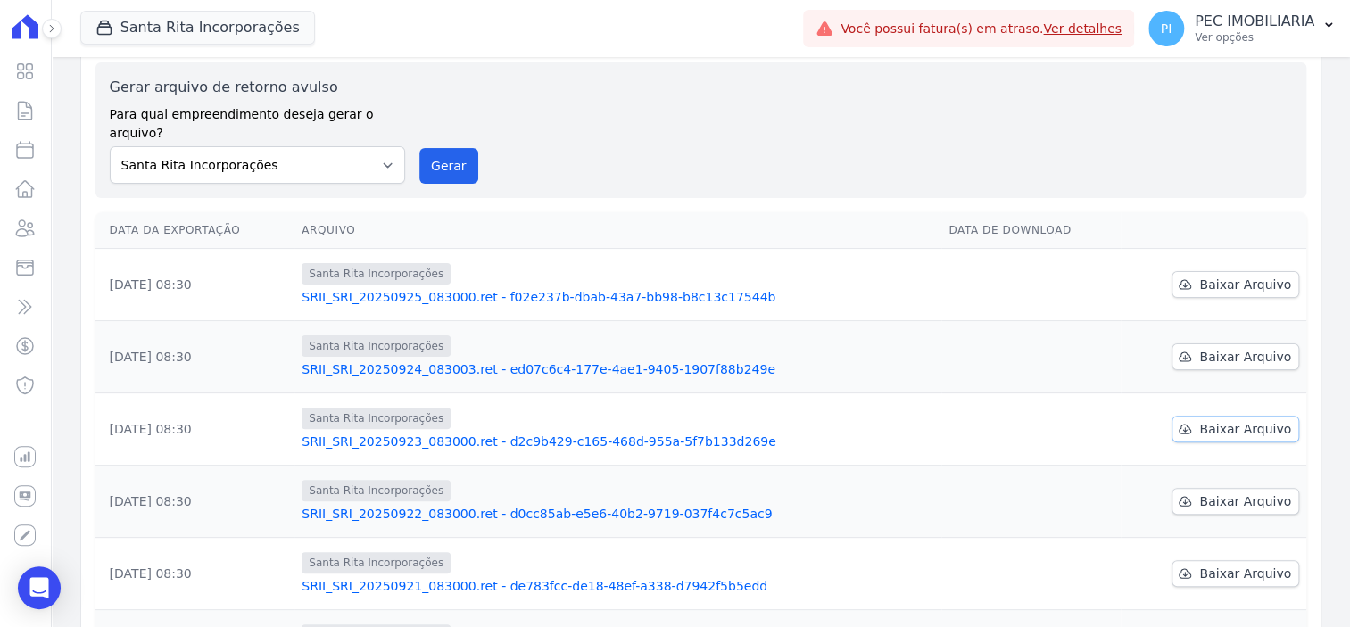
scroll to position [31, 0]
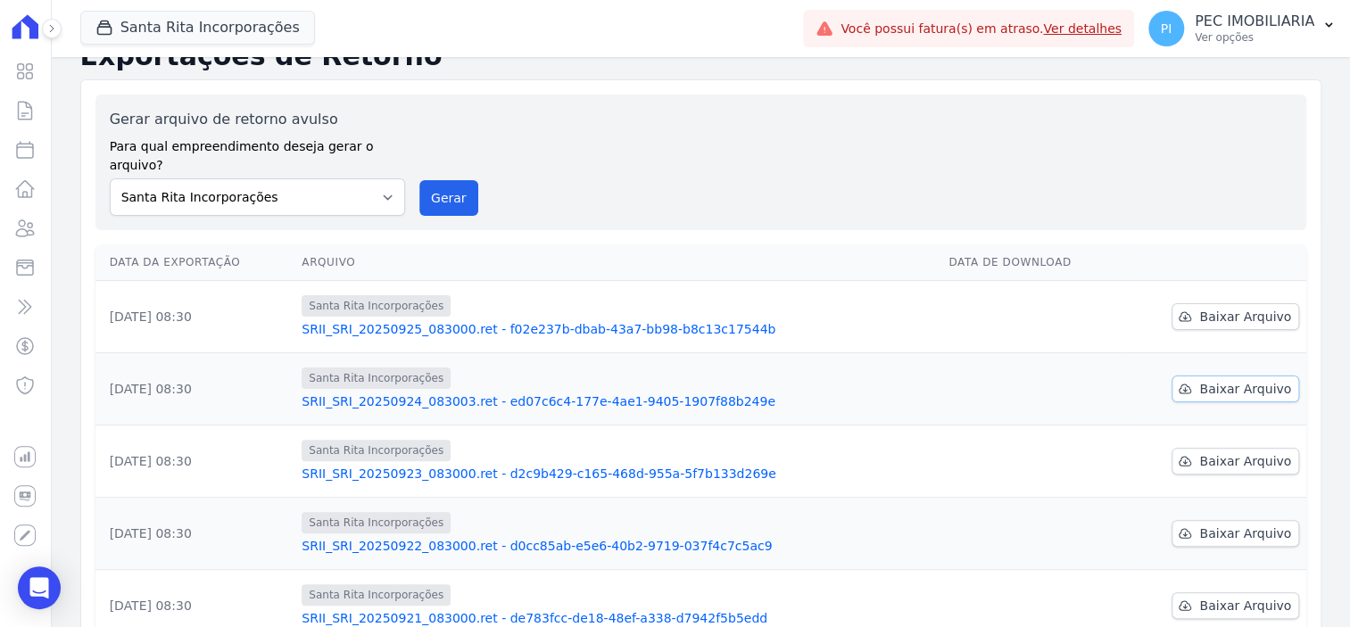
click at [1199, 380] on span "Baixar Arquivo" at bounding box center [1245, 389] width 92 height 18
click at [639, 33] on div "Santa Rita Incorporações Fronte Campina Grande Incorporações SPE LTDA Chã Grand…" at bounding box center [438, 28] width 717 height 59
click at [1218, 308] on span "Baixar Arquivo" at bounding box center [1245, 317] width 92 height 18
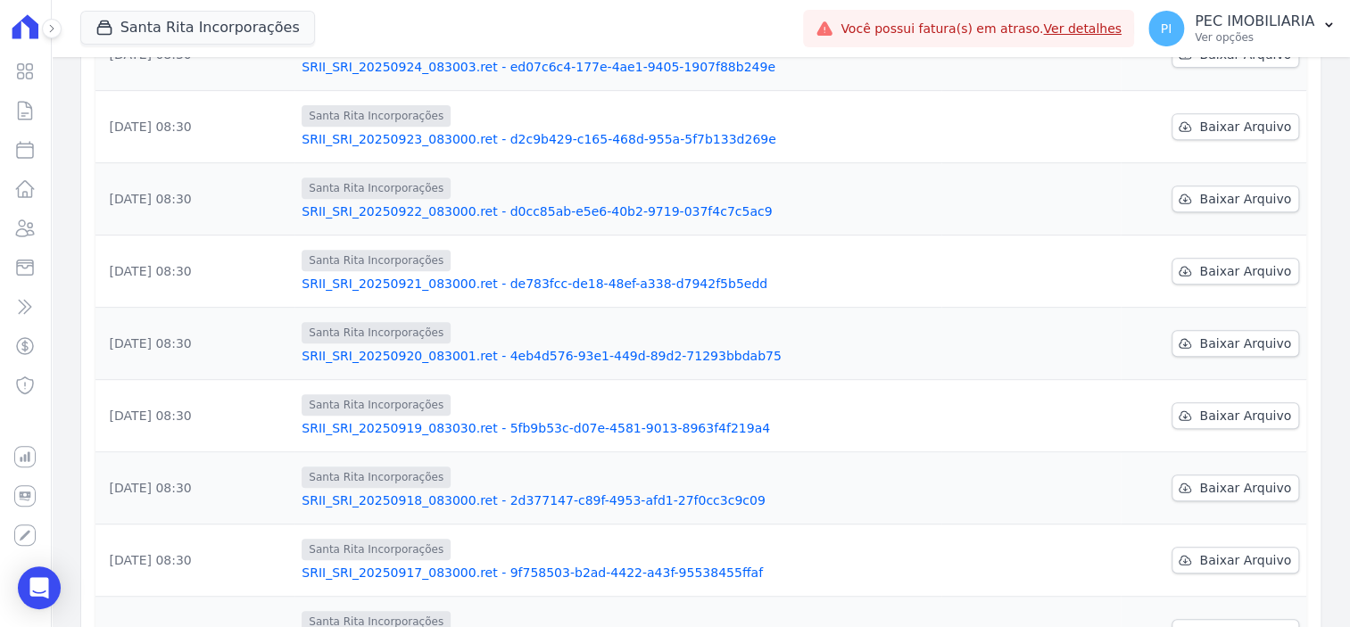
scroll to position [477, 0]
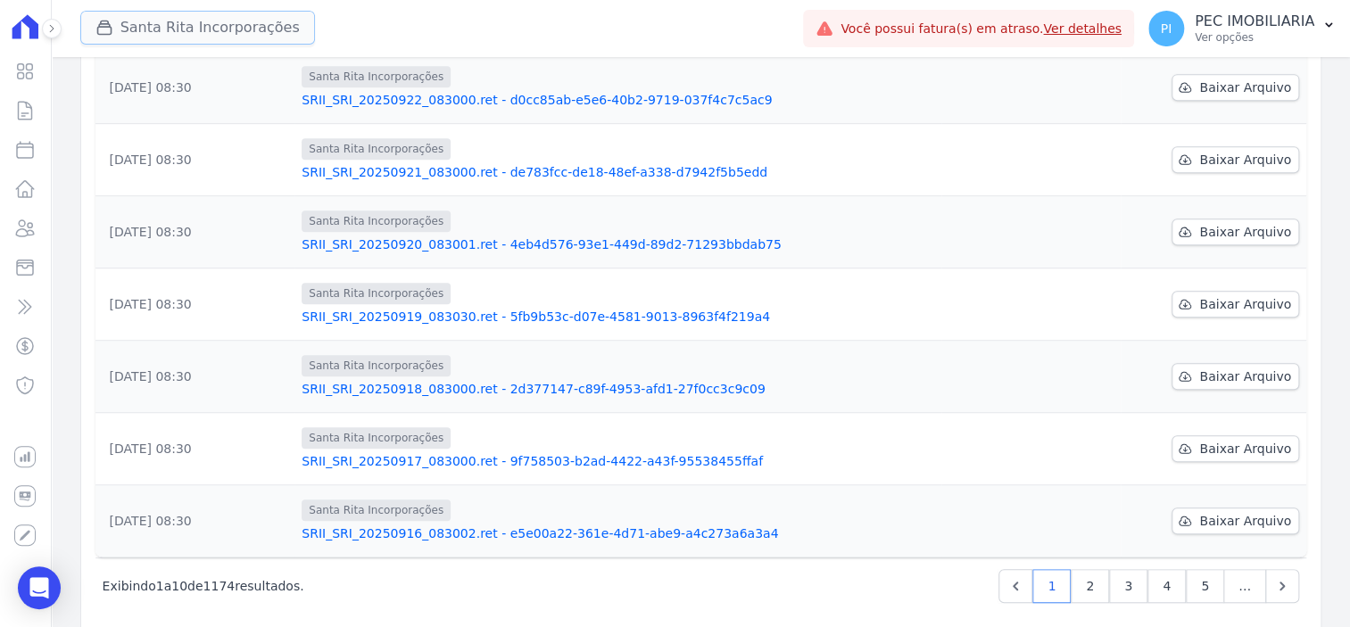
click at [149, 35] on button "Santa Rita Incorporações" at bounding box center [197, 28] width 235 height 34
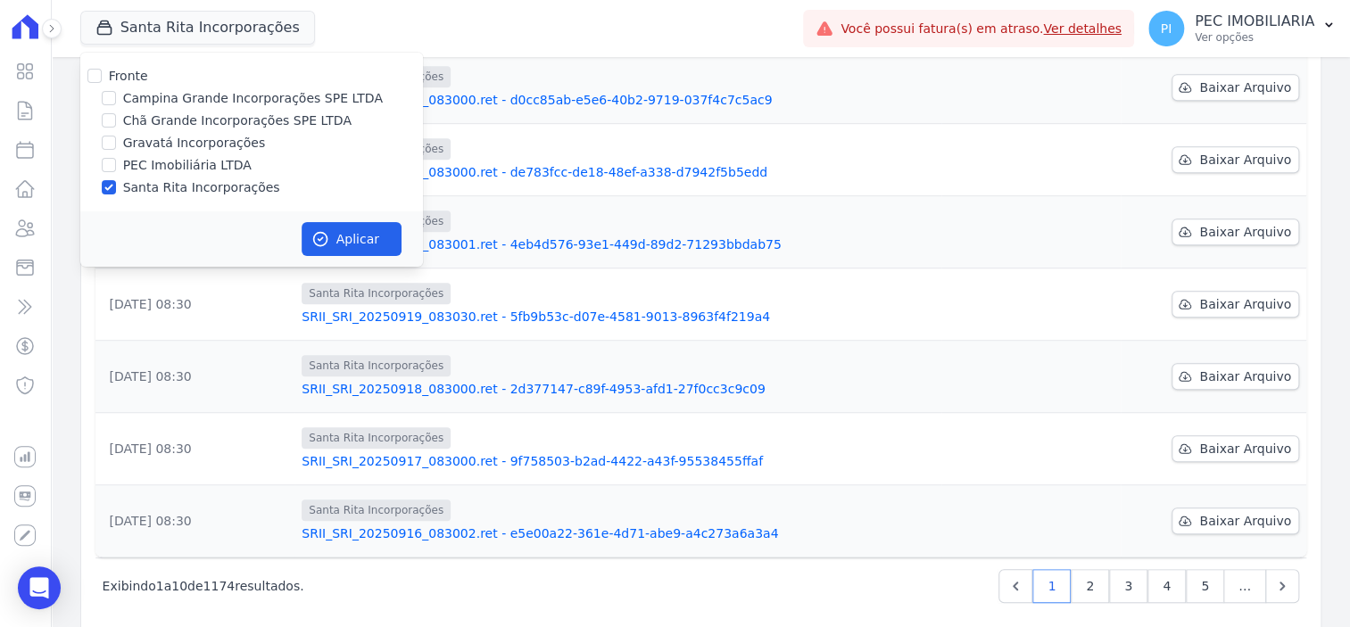
click at [875, 196] on td "Santa Rita Incorporações SRII_SRI_20250920_083001.ret - 4eb4d576-93e1-449d-89d2…" at bounding box center [617, 232] width 647 height 72
